Goal: Task Accomplishment & Management: Manage account settings

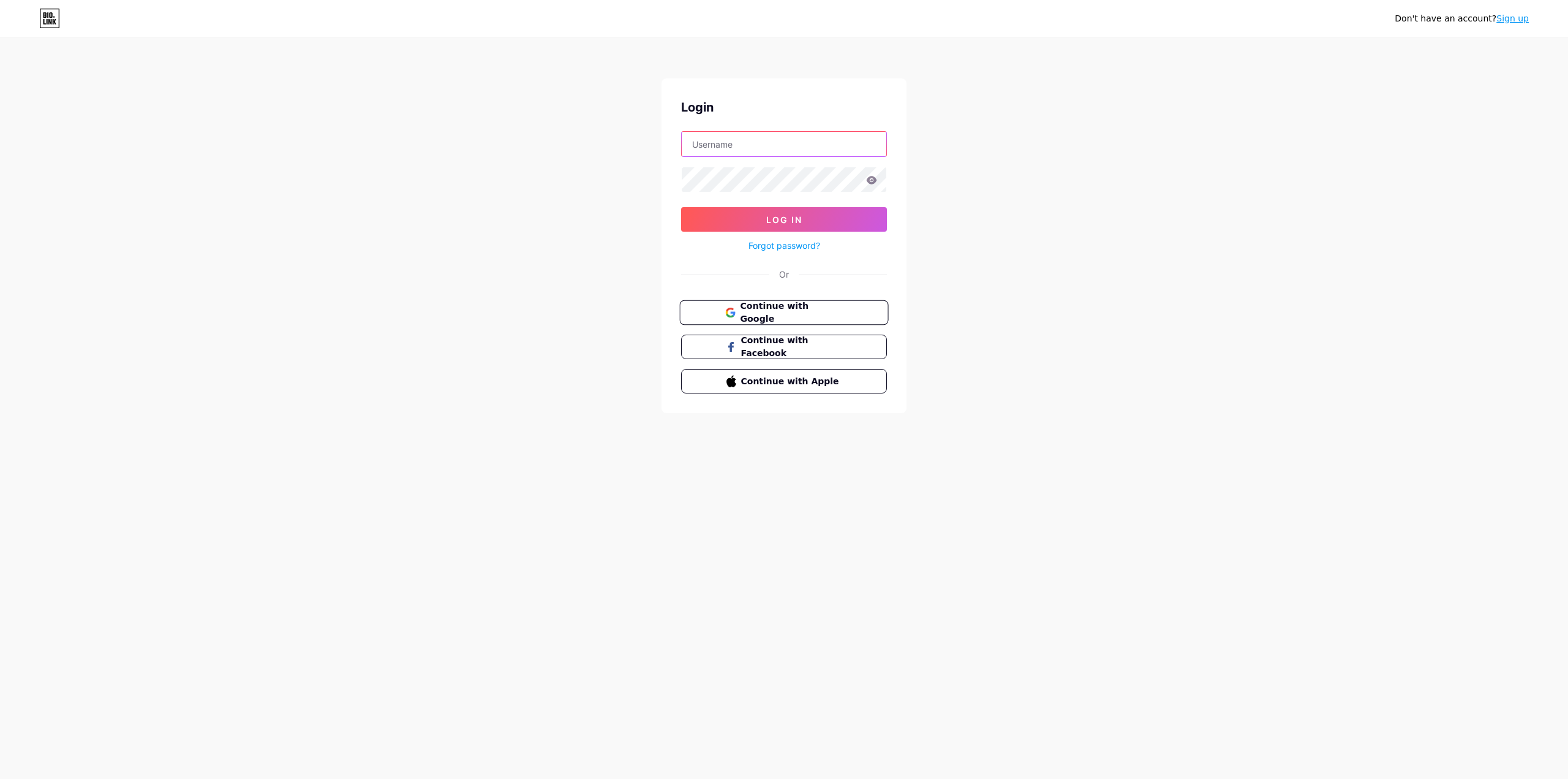
type input "[EMAIL_ADDRESS][DOMAIN_NAME]"
click at [801, 309] on span "Continue with Google" at bounding box center [791, 312] width 102 height 26
click at [843, 145] on input "[EMAIL_ADDRESS][DOMAIN_NAME]" at bounding box center [784, 144] width 204 height 25
type input "[EMAIL_ADDRESS][DOMAIN_NAME]"
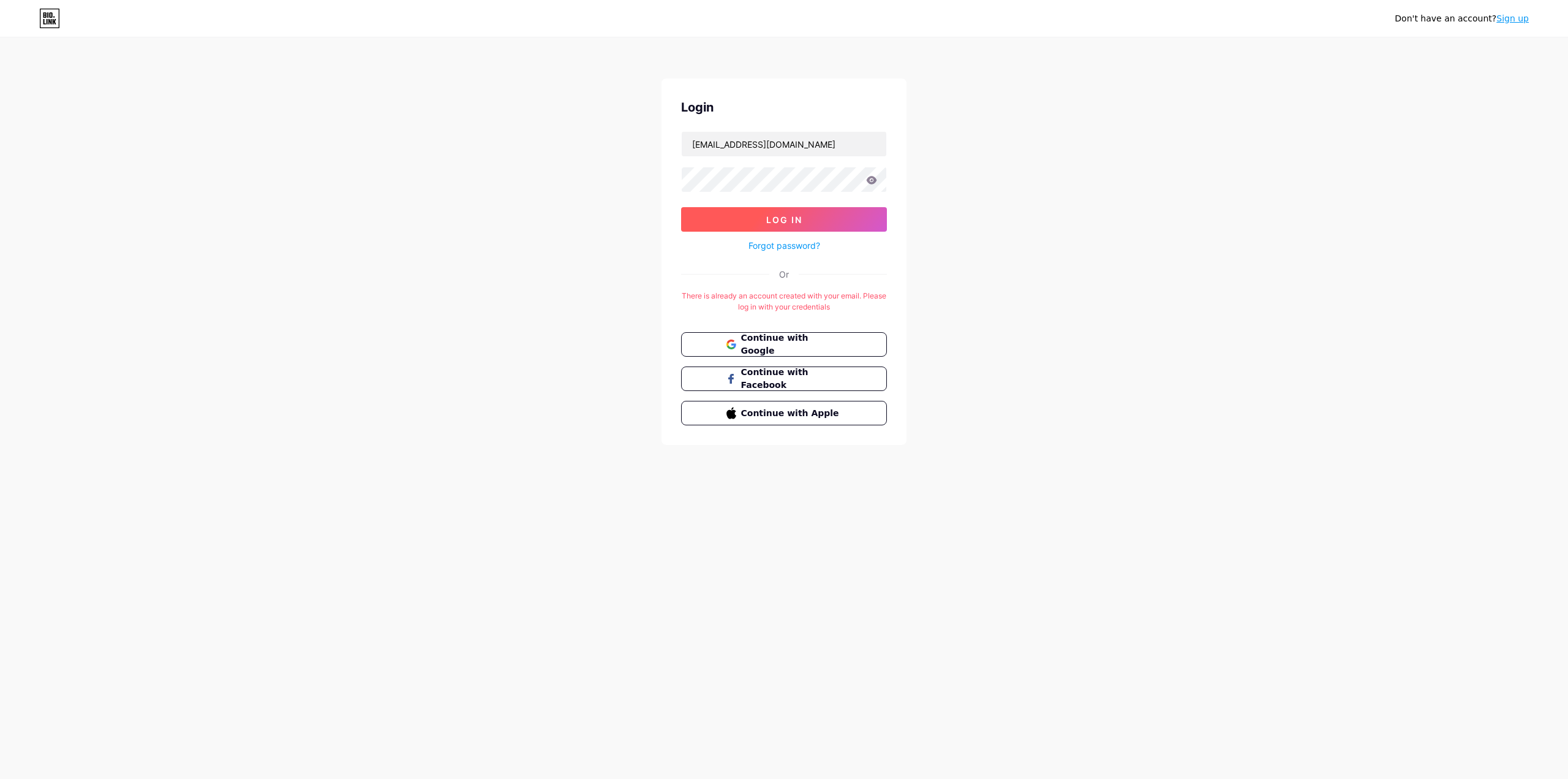
click at [791, 221] on span "Log In" at bounding box center [784, 219] width 36 height 10
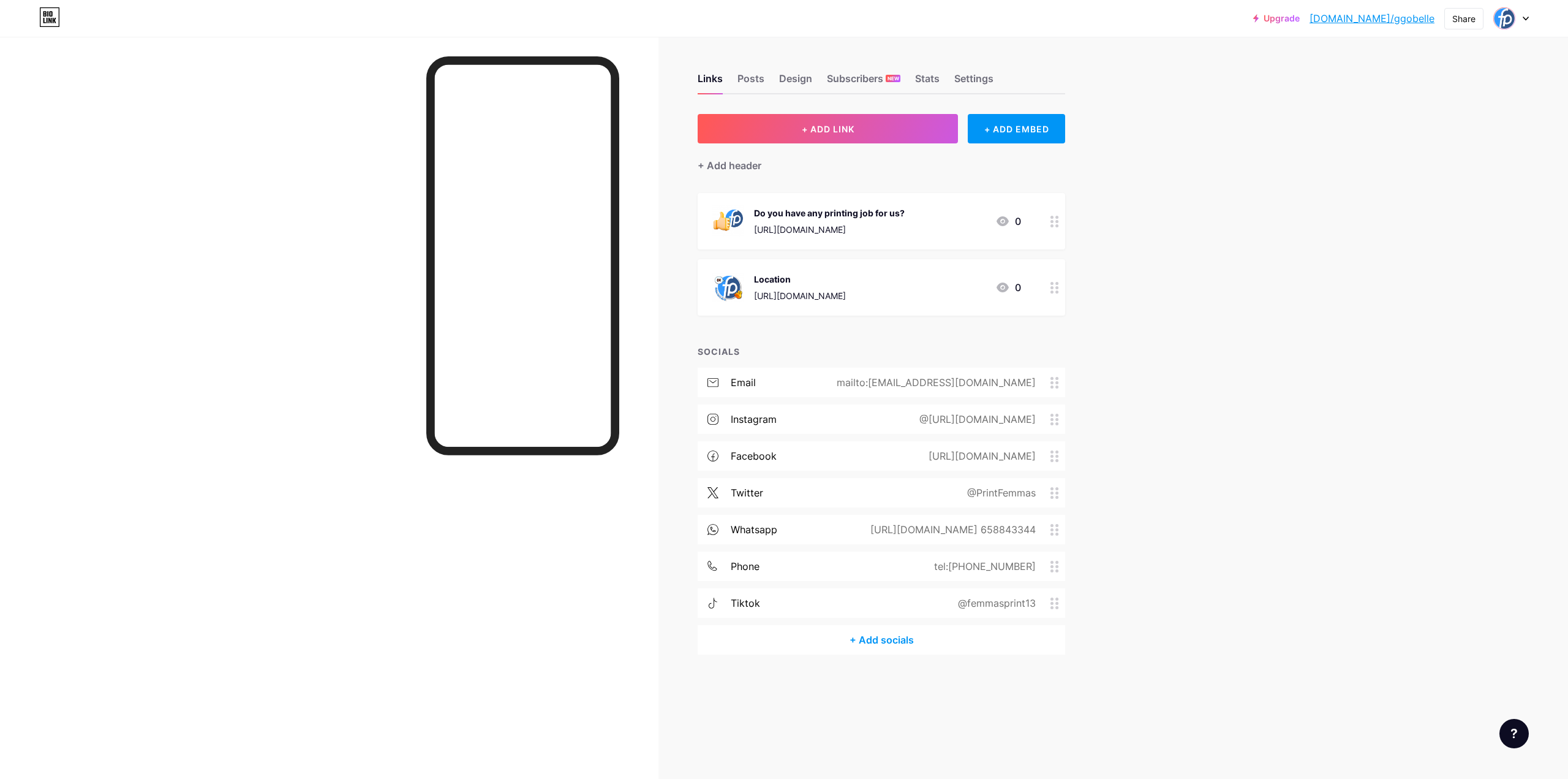
click at [1526, 18] on icon at bounding box center [1526, 18] width 5 height 3
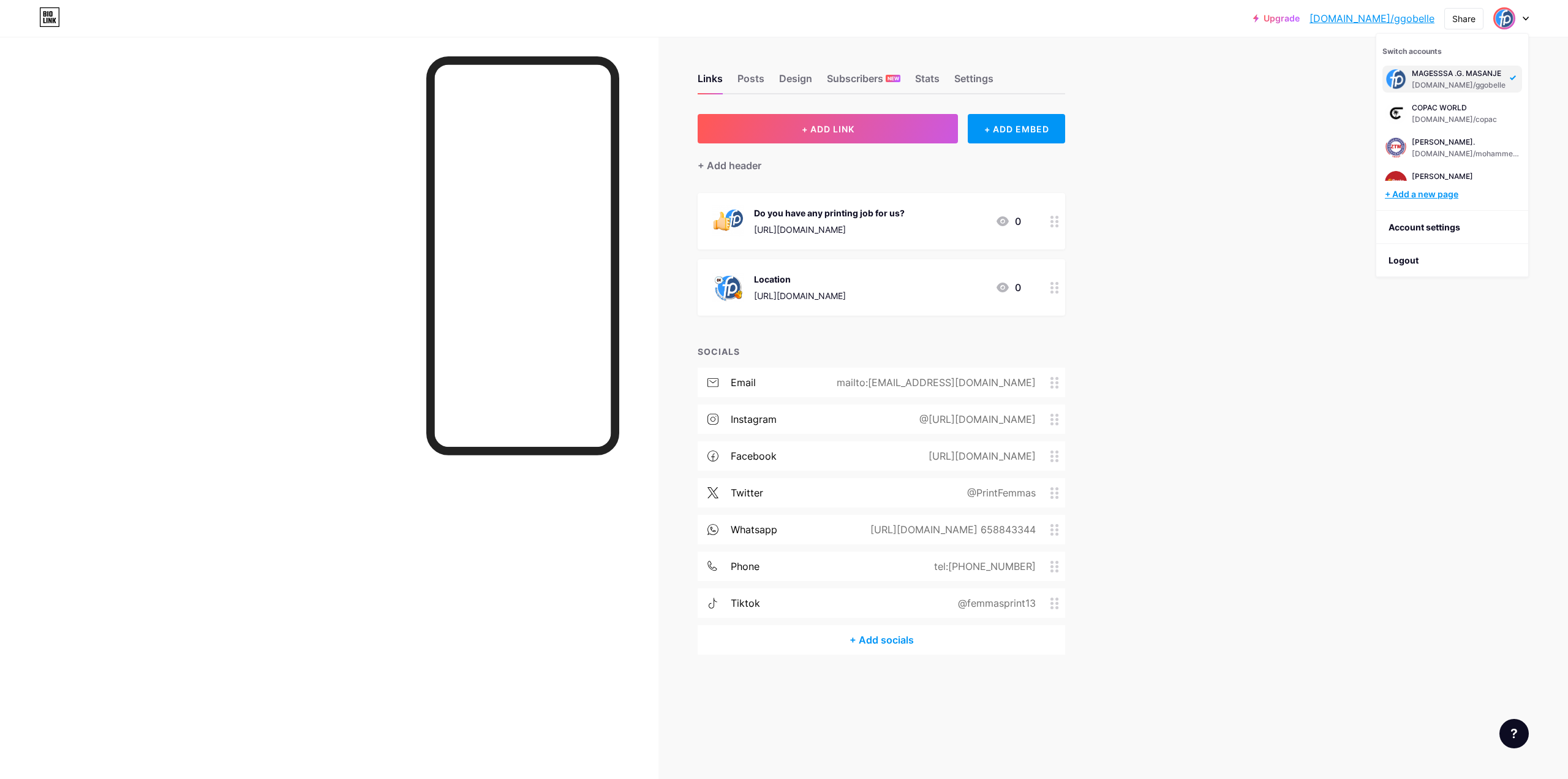
click at [1427, 193] on div "+ Add a new page" at bounding box center [1454, 193] width 137 height 12
